Goal: Complete application form

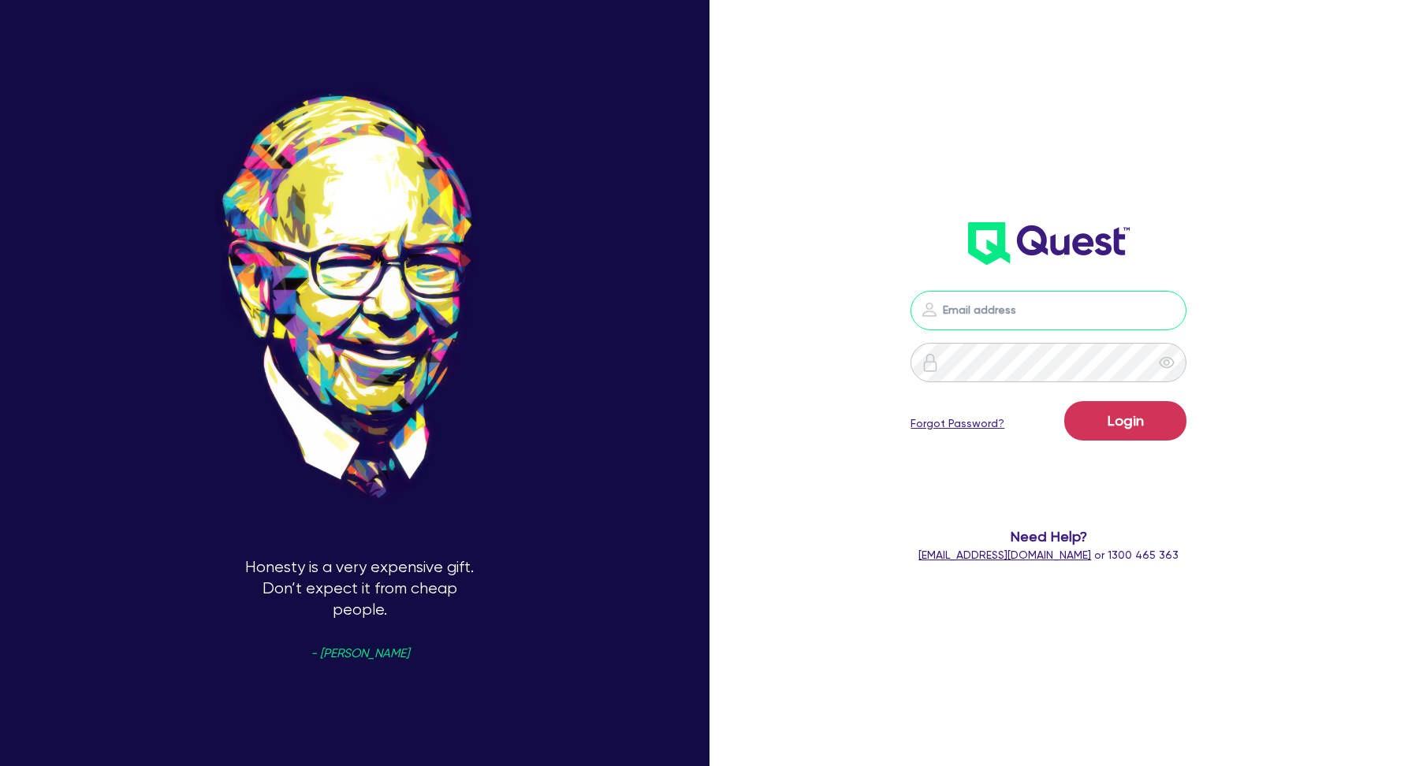
click at [1032, 317] on input "email" at bounding box center [1049, 310] width 276 height 39
type input "[EMAIL_ADDRESS][DOMAIN_NAME]"
click at [1140, 408] on button "Login" at bounding box center [1126, 420] width 122 height 39
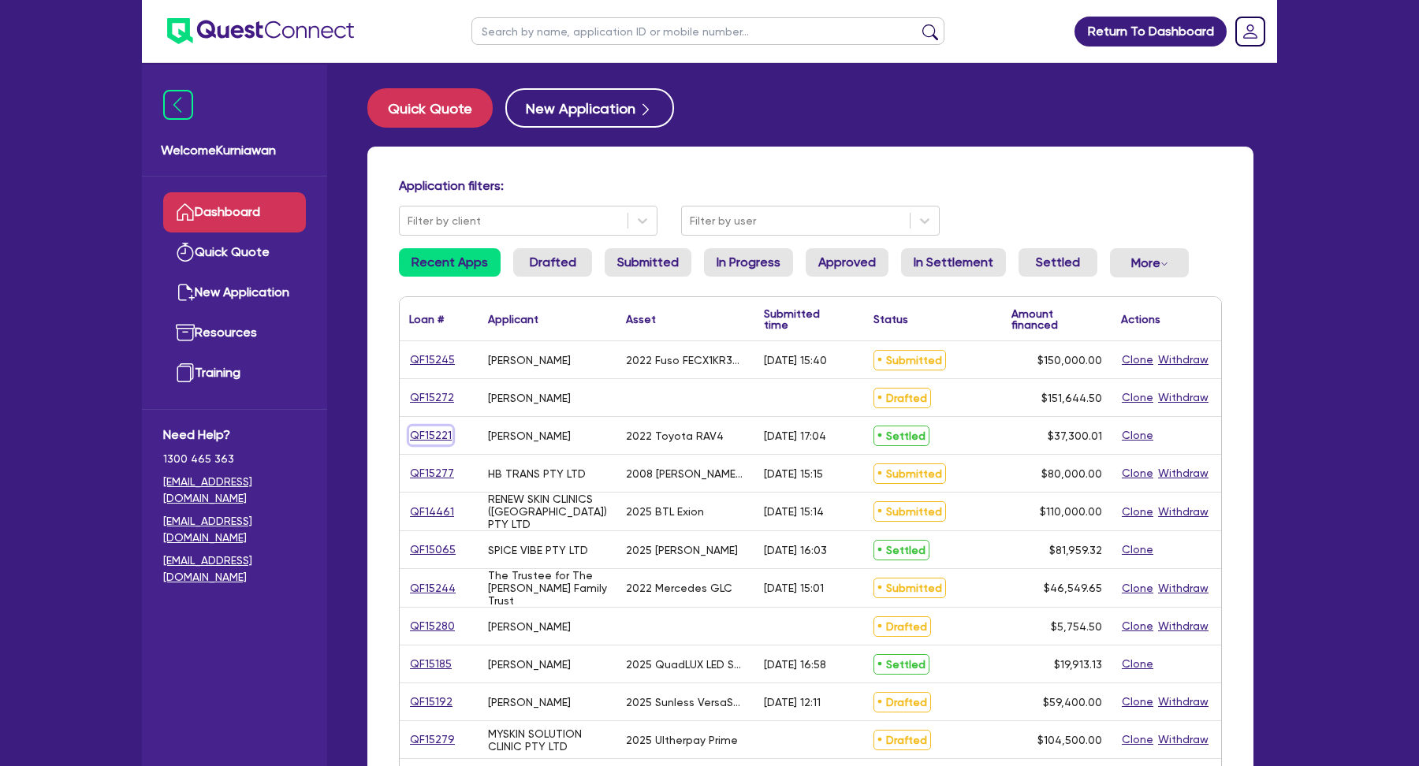
click at [429, 435] on link "QF15221" at bounding box center [430, 436] width 43 height 18
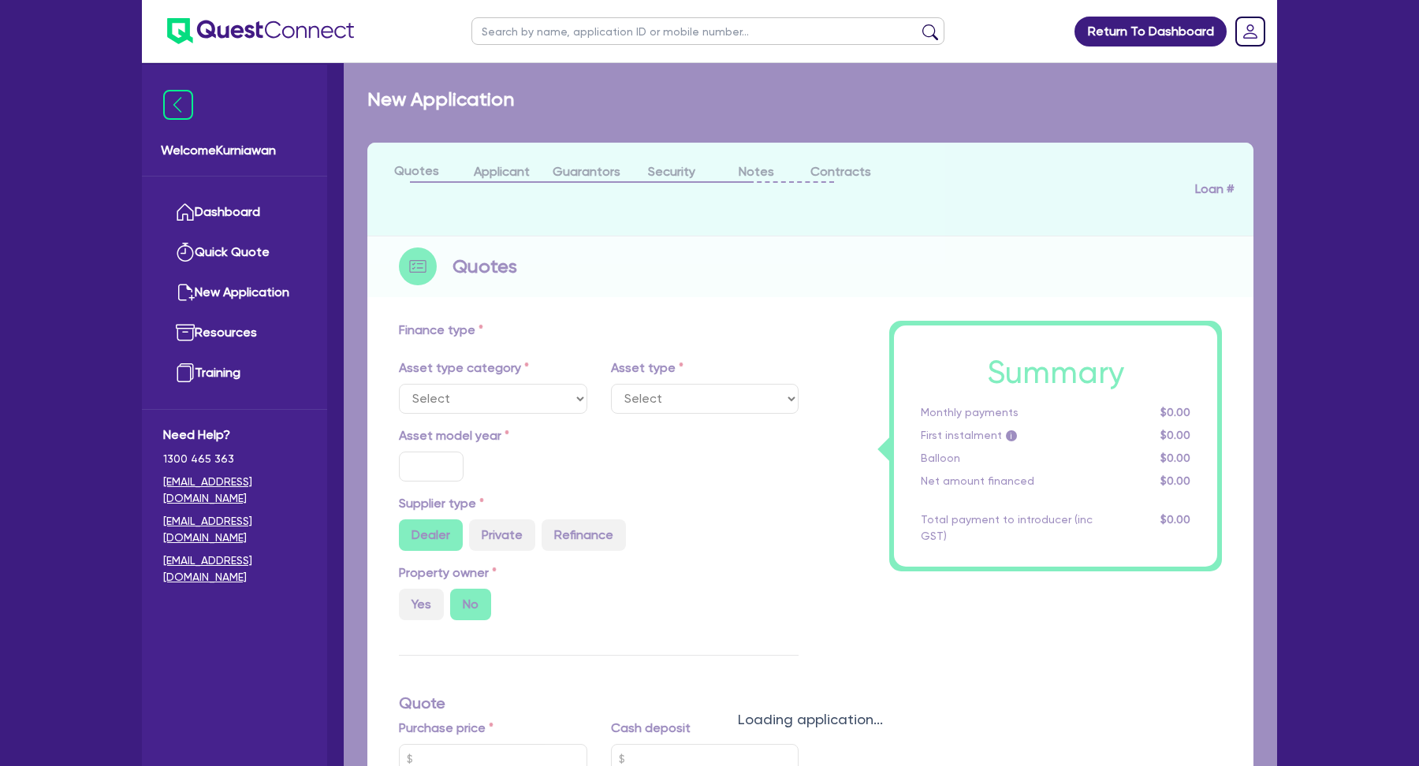
select select "CARS_AND_LIGHT_TRUCKS"
type input "2022"
radio input "true"
type input "36,800"
type input "3"
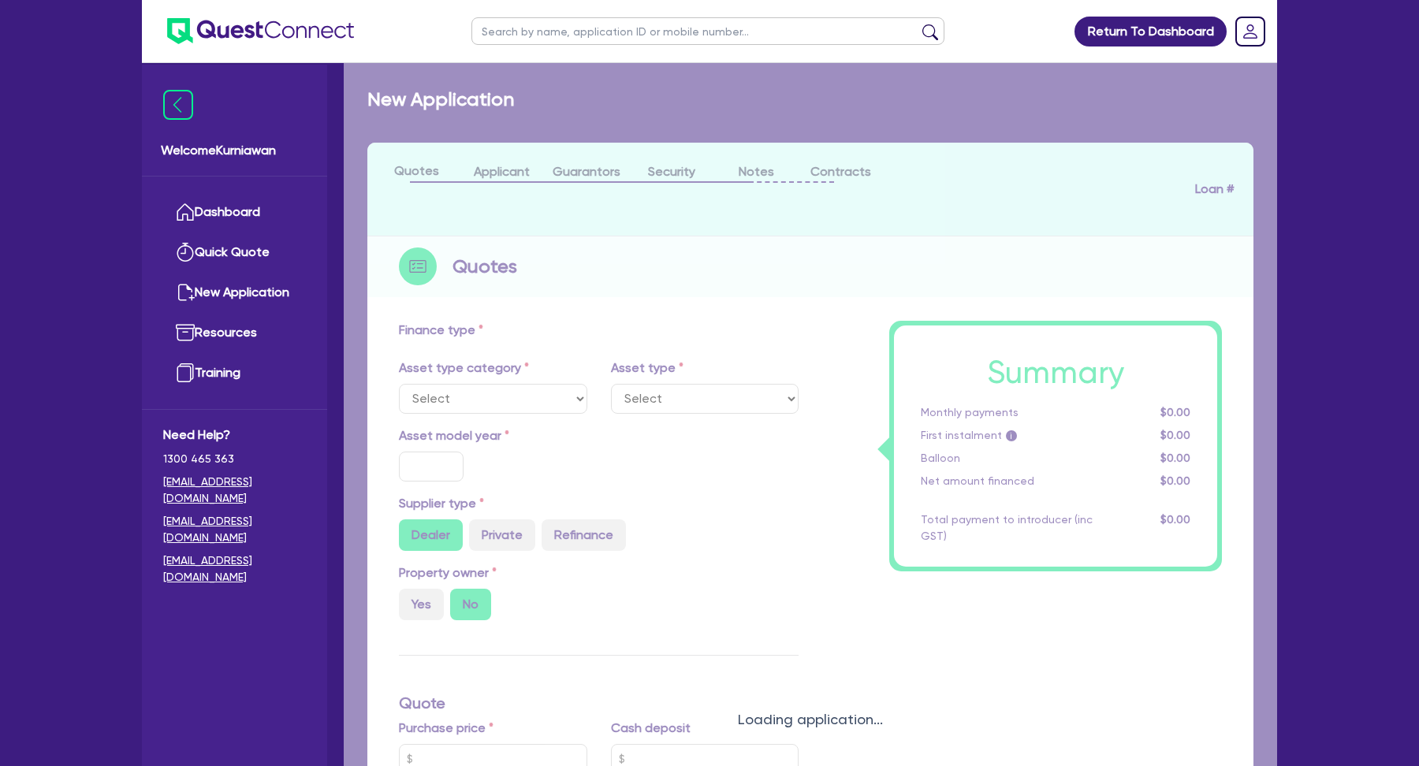
type input "1,119"
type input "6.7"
type input "454.55"
type input "318.18"
select select "PASSENGER_VEHICLES"
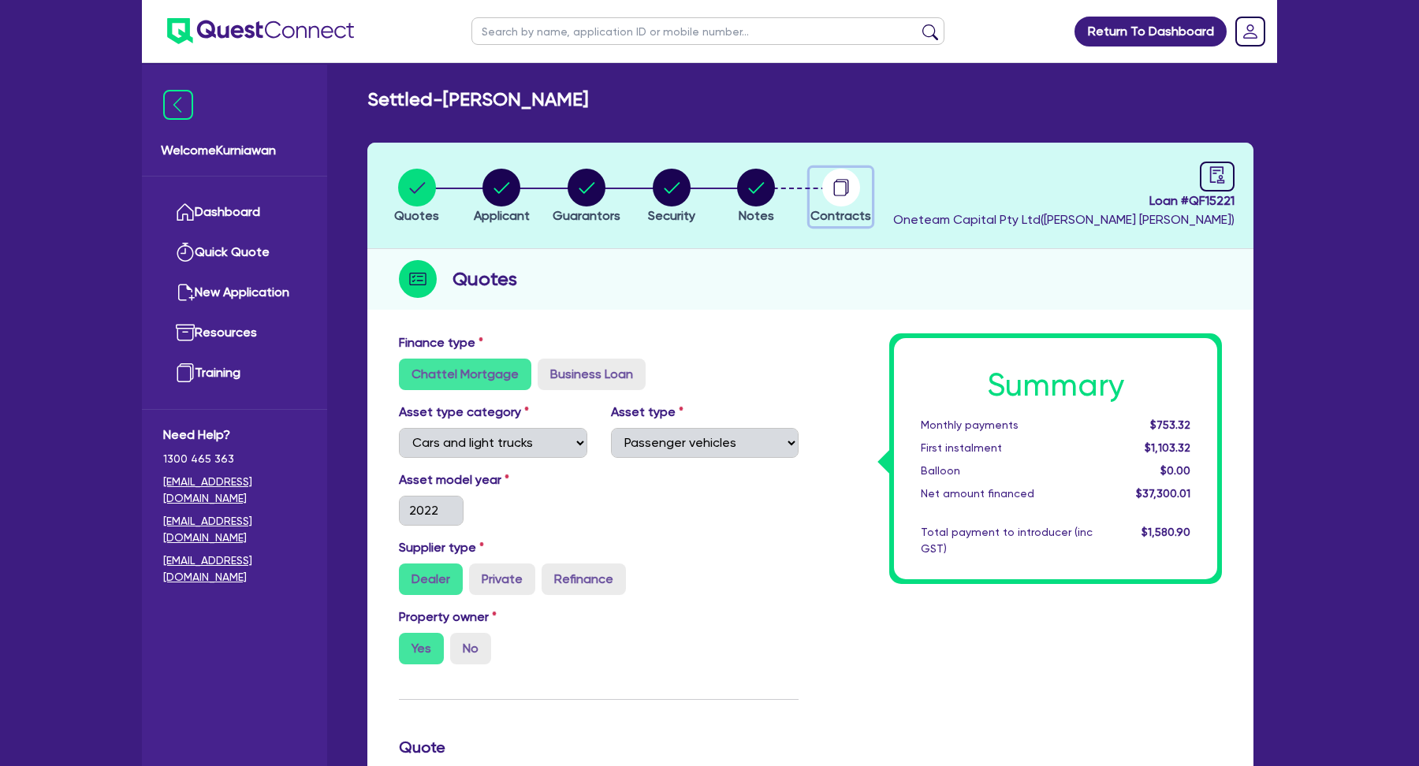
click at [845, 192] on icon "button" at bounding box center [839, 188] width 13 height 15
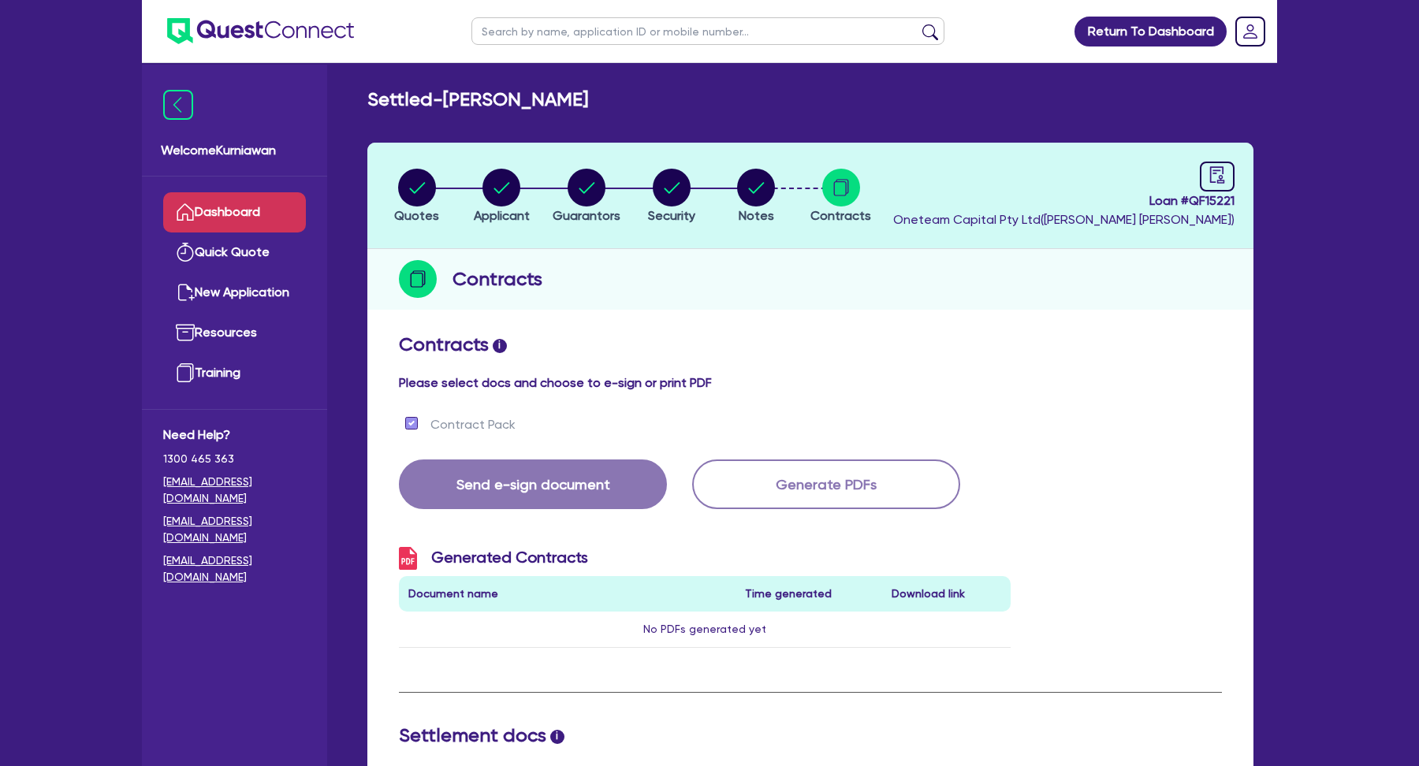
click at [242, 210] on link "Dashboard" at bounding box center [234, 212] width 143 height 40
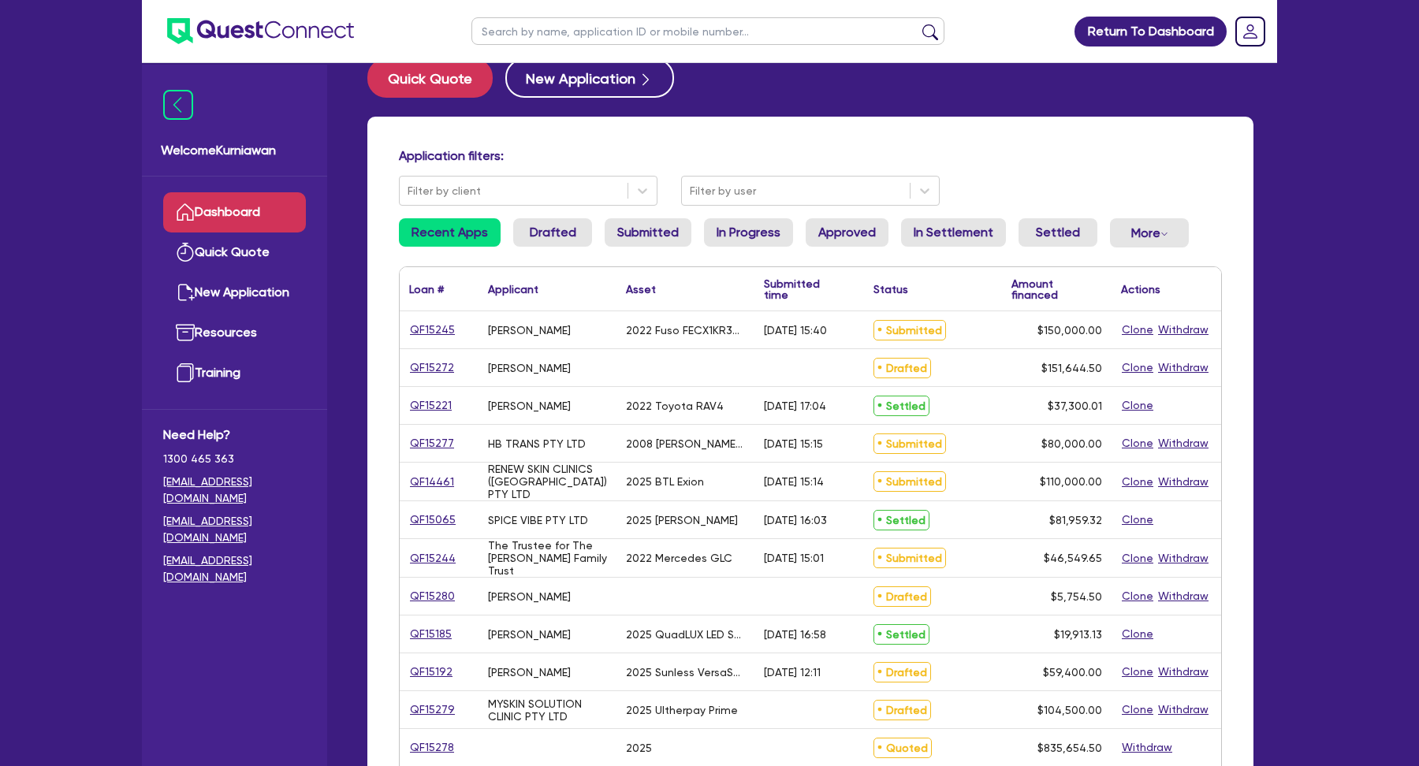
scroll to position [33, 0]
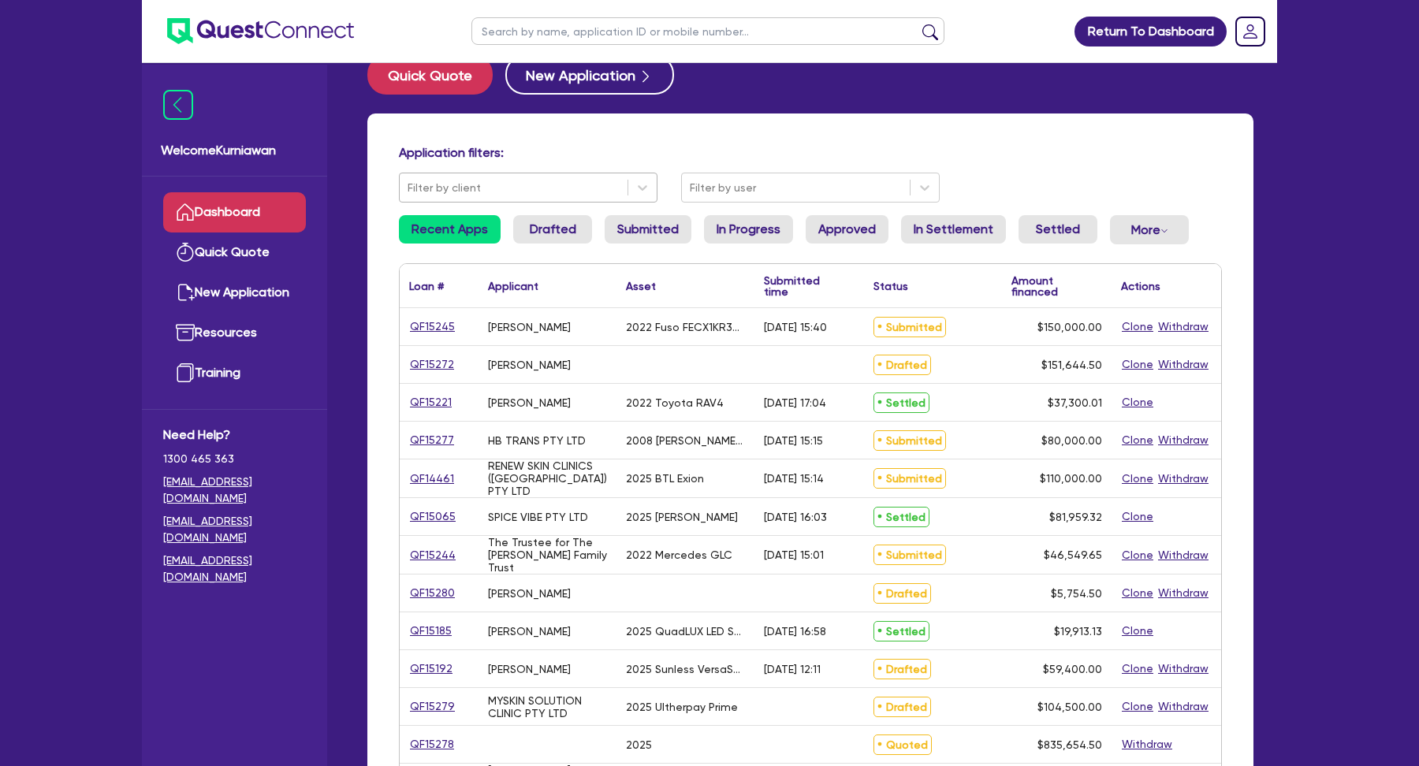
click at [571, 188] on div at bounding box center [514, 188] width 212 height 20
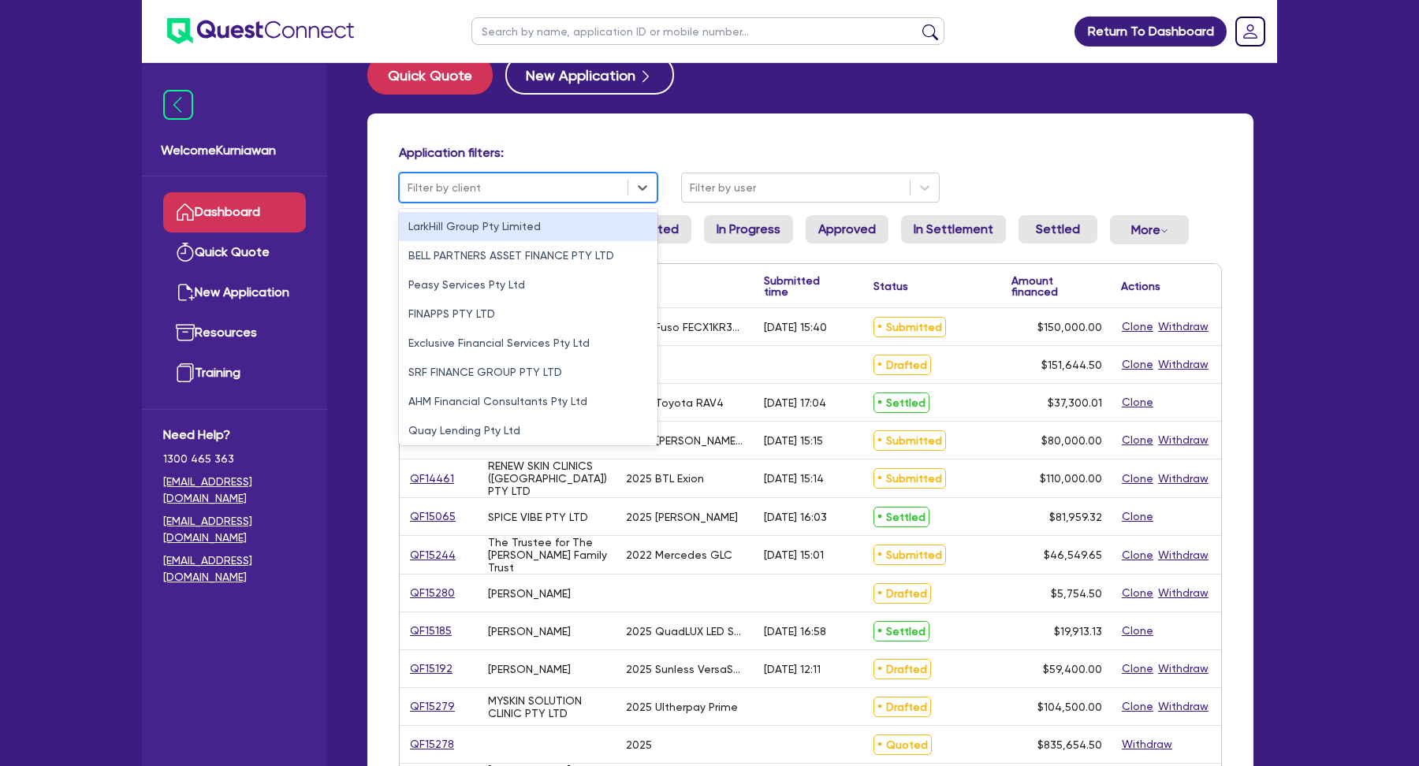
click at [571, 188] on div at bounding box center [514, 188] width 212 height 20
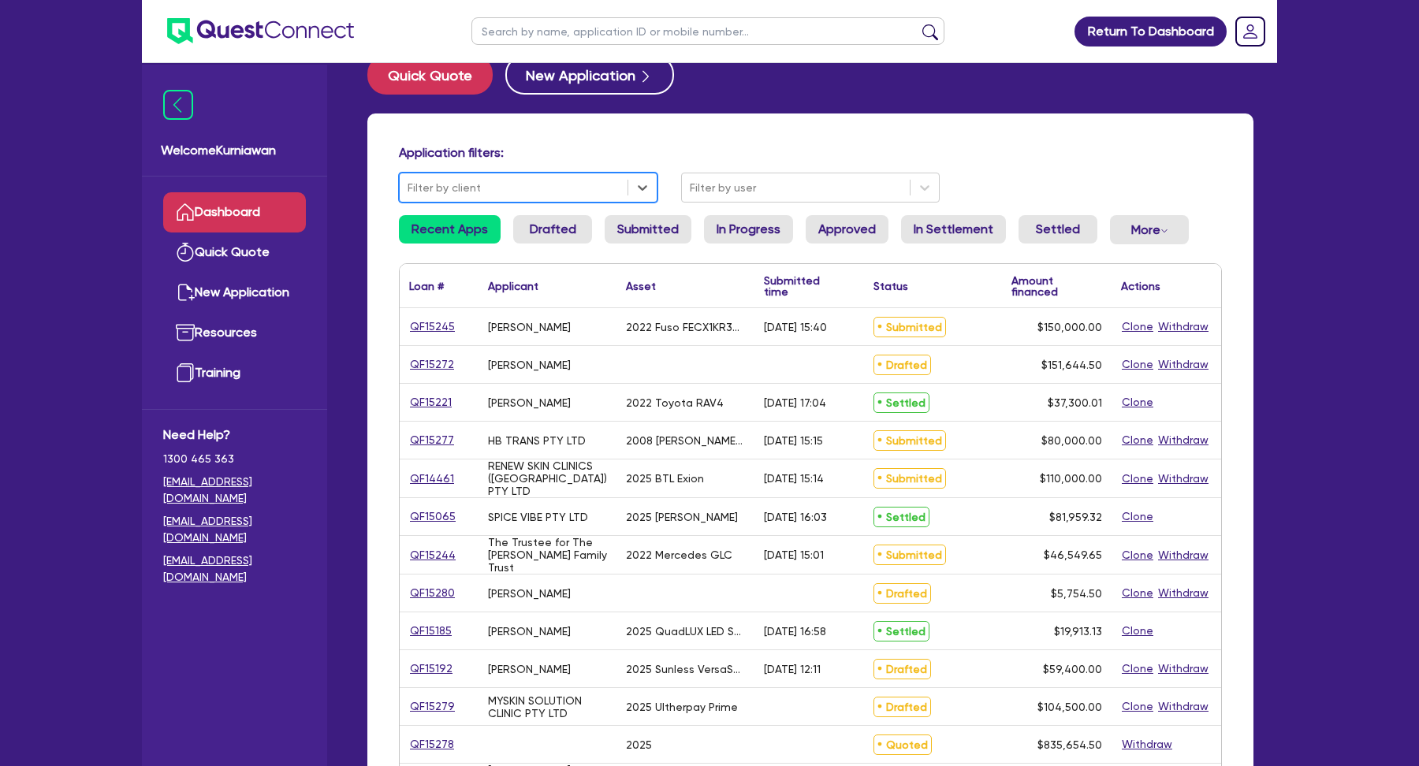
click at [1097, 207] on div "Application filters: Filter by client Filter by user Recent Apps Drafted Submit…" at bounding box center [810, 636] width 886 height 1044
